Goal: Information Seeking & Learning: Learn about a topic

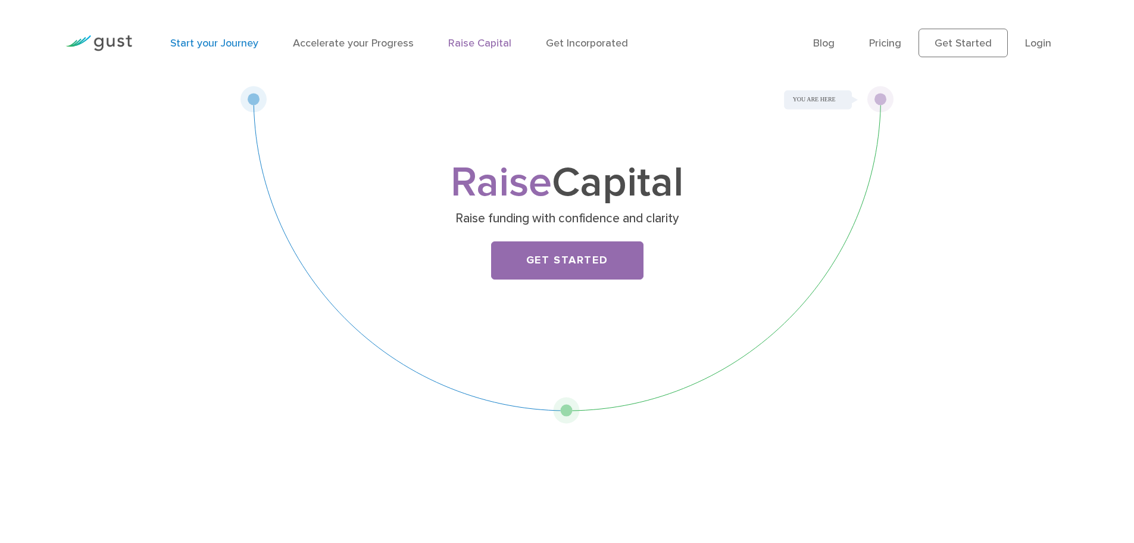
click at [210, 43] on link "Start your Journey" at bounding box center [214, 43] width 88 height 13
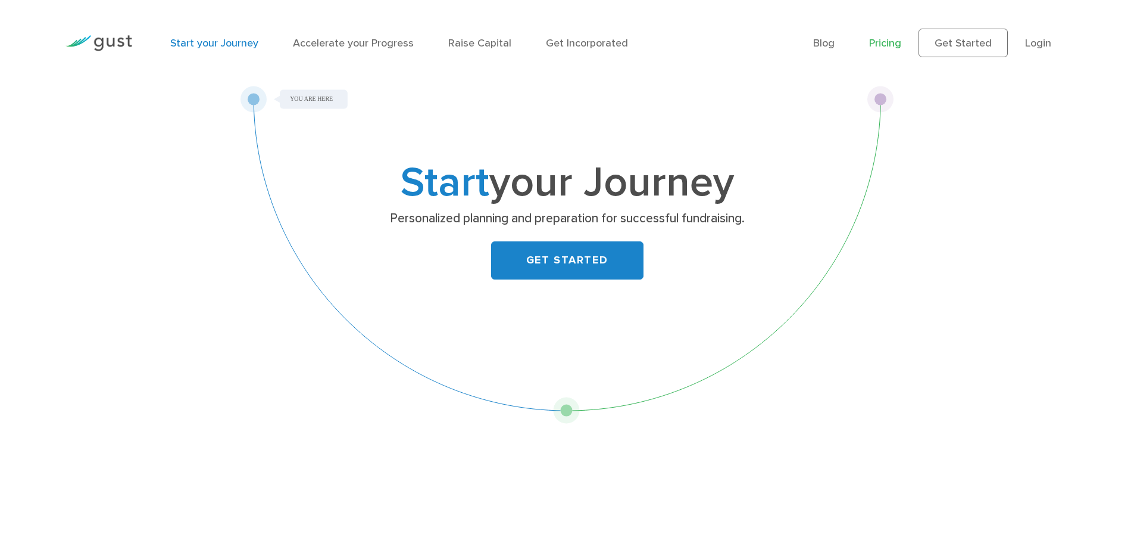
click at [894, 46] on link "Pricing" at bounding box center [885, 43] width 32 height 13
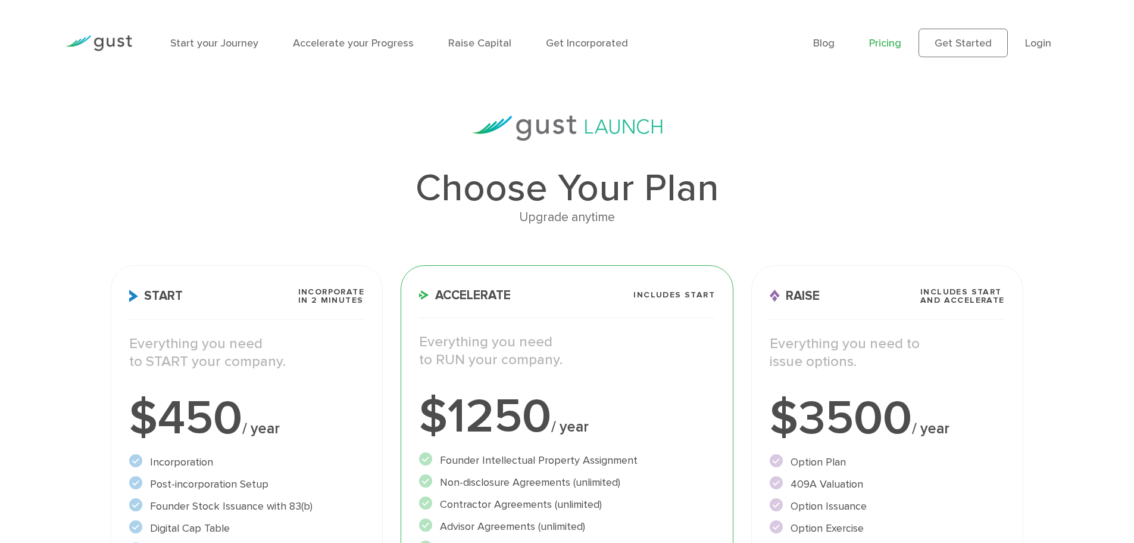
click at [101, 139] on div "Choose Your Plan Upgrade anytime Start Incorporate in 2 Minutes Everything you …" at bounding box center [567, 453] width 1134 height 674
